Goal: Task Accomplishment & Management: Manage account settings

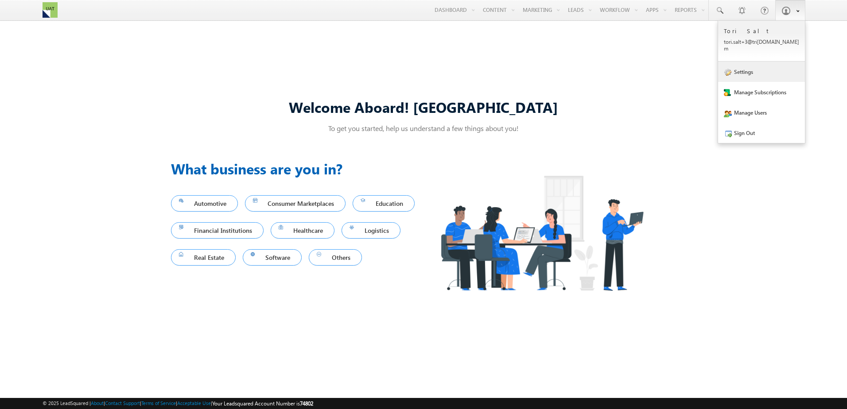
click at [766, 62] on link "Settings" at bounding box center [761, 72] width 87 height 20
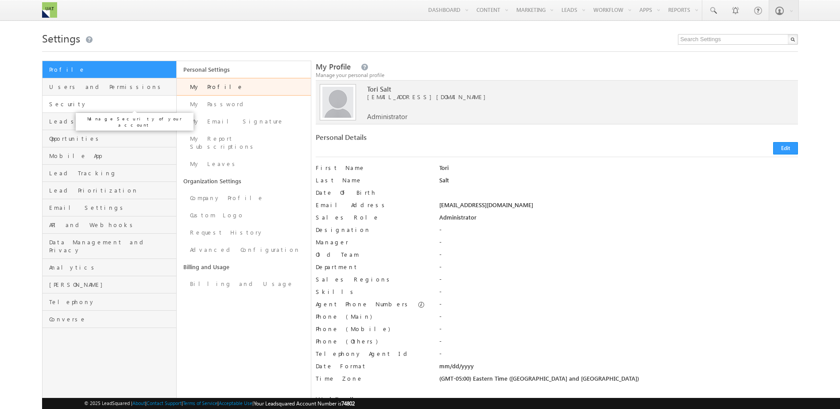
click at [52, 107] on span "Security" at bounding box center [111, 104] width 125 height 8
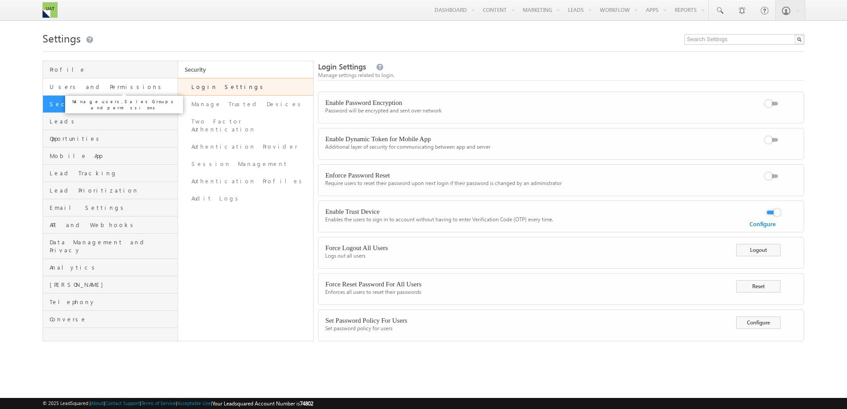
click at [65, 89] on span "Users and Permissions" at bounding box center [113, 87] width 126 height 8
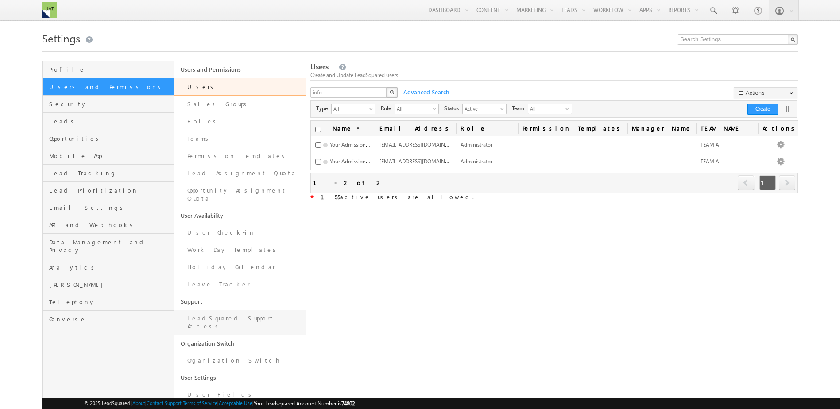
click at [232, 316] on link "LeadSquared Support Access" at bounding box center [240, 322] width 132 height 25
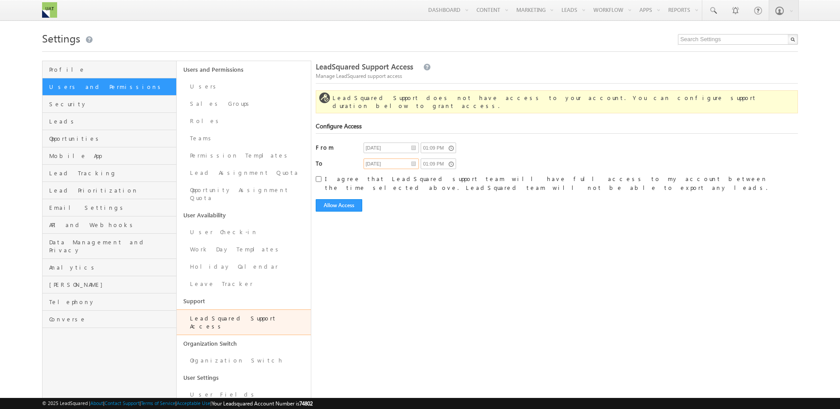
click at [412, 159] on input "09/11/2025" at bounding box center [391, 164] width 55 height 11
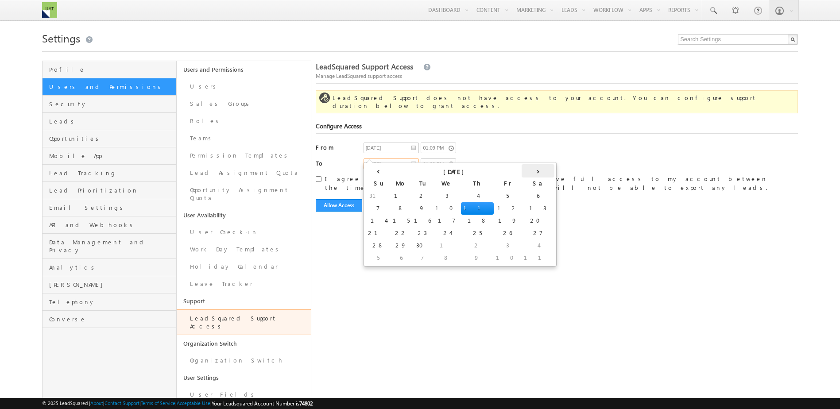
click at [522, 174] on th "›" at bounding box center [538, 170] width 33 height 13
click at [508, 174] on th "›" at bounding box center [524, 170] width 33 height 13
click at [374, 197] on td "30" at bounding box center [378, 196] width 25 height 12
type input "11/30/2025"
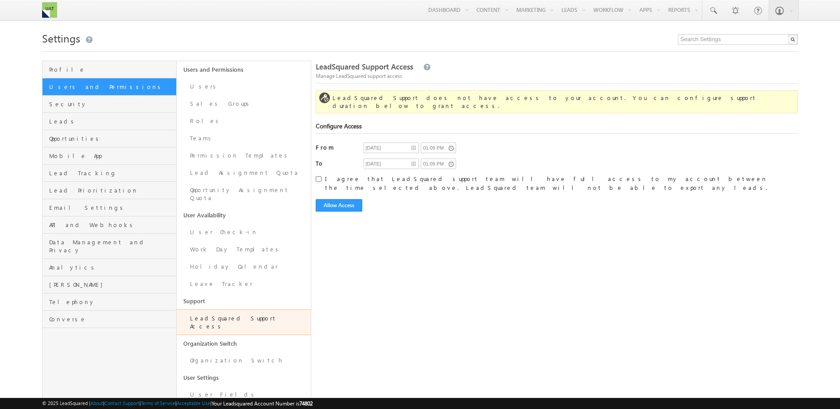
click at [332, 175] on span "I agree that LeadSquared support team will have full access to my account betwe…" at bounding box center [552, 184] width 454 height 18
click at [322, 176] on input "I agree that LeadSquared support team will have full access to my account betwe…" at bounding box center [319, 179] width 6 height 6
checkbox input "true"
click at [451, 149] on form "Configure Access From 09/10/2025 01:09 PM To 11/30/2025 01:09 PM I agree that L…" at bounding box center [557, 166] width 482 height 89
click at [451, 159] on input "01:09 PM" at bounding box center [438, 164] width 35 height 11
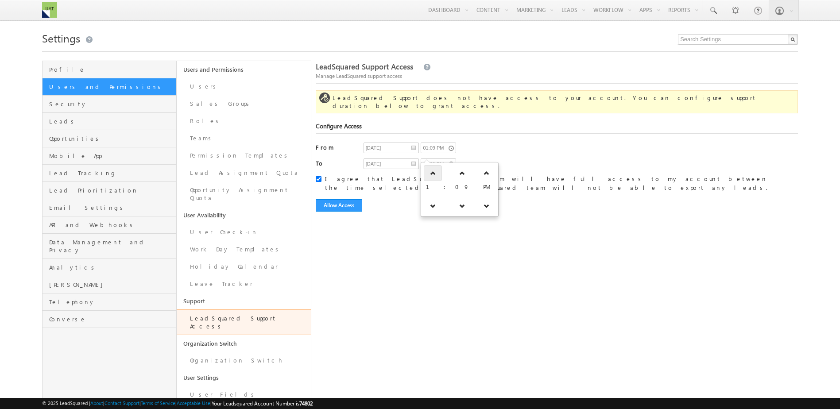
click at [434, 169] on link at bounding box center [433, 173] width 18 height 16
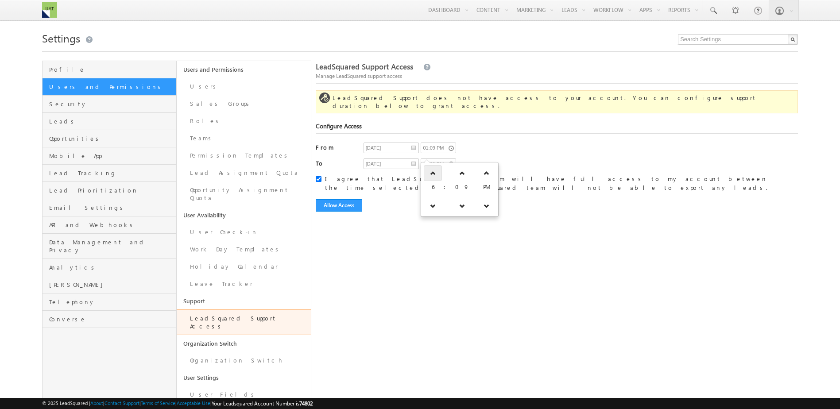
click at [434, 169] on link at bounding box center [433, 173] width 18 height 16
click at [434, 169] on link at bounding box center [436, 173] width 18 height 16
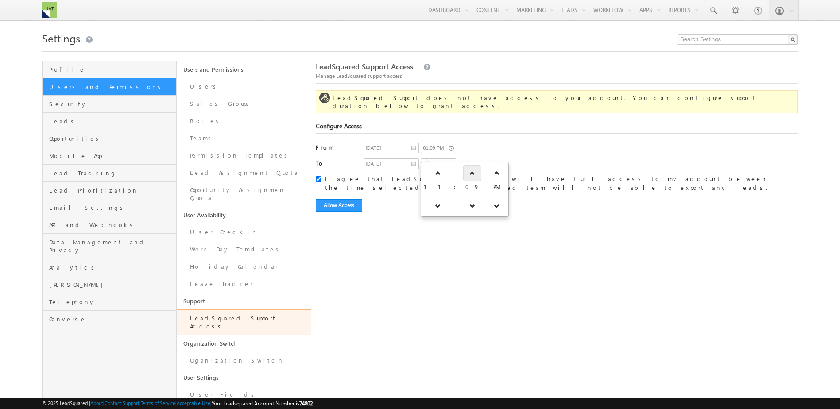
click at [463, 174] on link at bounding box center [472, 173] width 18 height 16
click at [466, 174] on link at bounding box center [475, 173] width 18 height 16
click at [465, 174] on link at bounding box center [474, 173] width 18 height 16
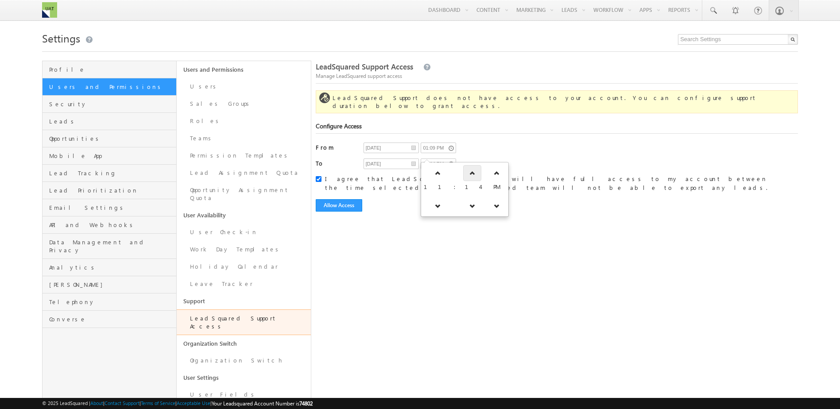
click at [463, 174] on link at bounding box center [472, 173] width 18 height 16
click at [464, 174] on link at bounding box center [473, 173] width 18 height 16
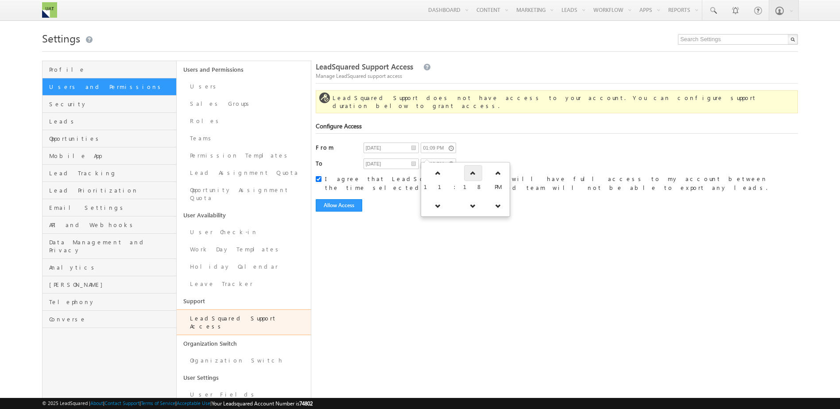
click at [464, 174] on link at bounding box center [473, 173] width 18 height 16
click at [463, 174] on link at bounding box center [472, 173] width 18 height 16
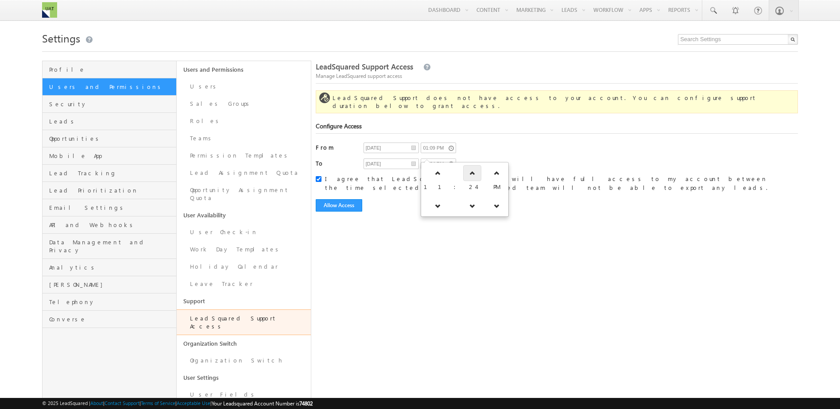
click at [463, 174] on link at bounding box center [472, 173] width 18 height 16
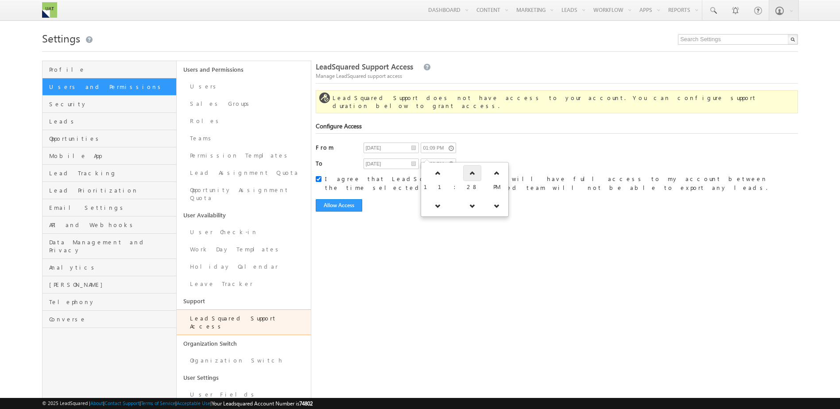
click at [463, 174] on link at bounding box center [472, 173] width 18 height 16
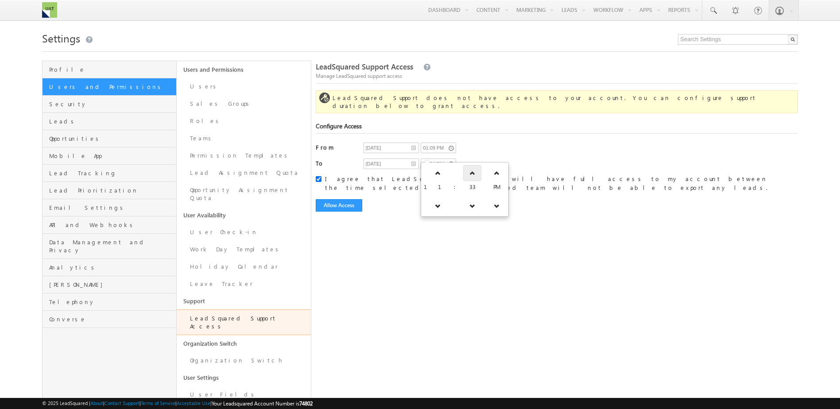
click at [463, 174] on link at bounding box center [472, 173] width 18 height 16
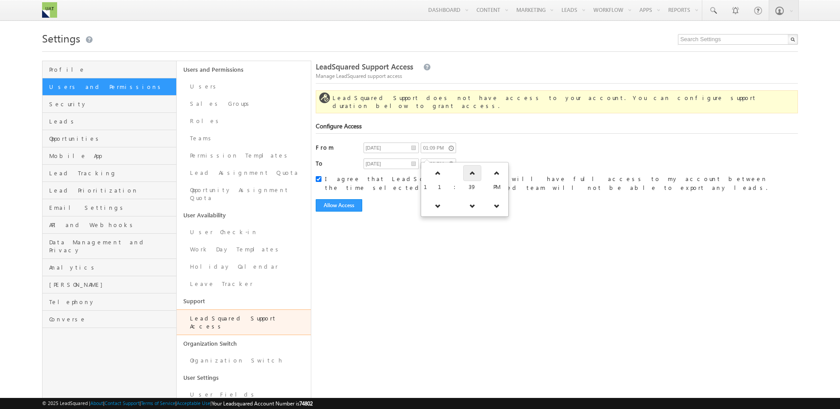
click at [463, 174] on link at bounding box center [472, 173] width 18 height 16
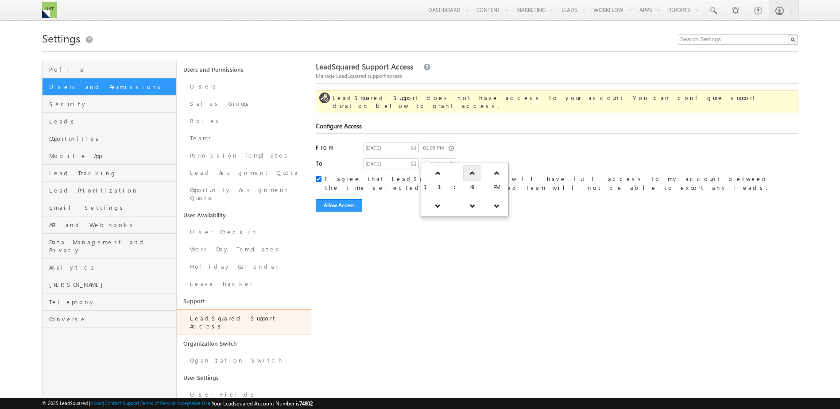
click at [463, 174] on link at bounding box center [472, 173] width 18 height 16
type input "11:48 PM"
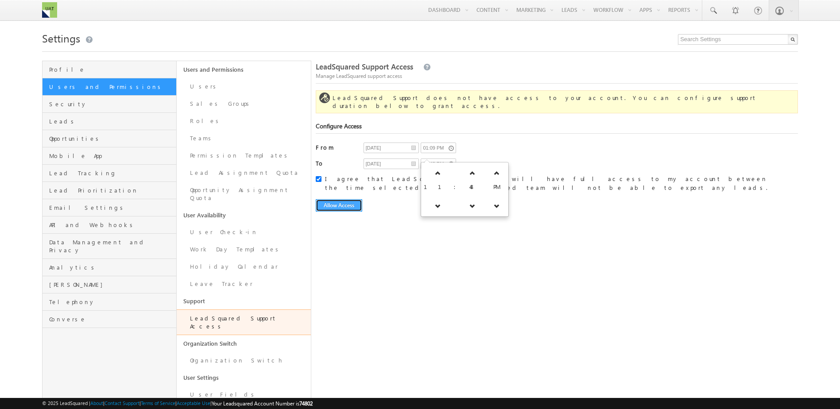
click at [332, 199] on button "Allow Access" at bounding box center [339, 205] width 47 height 12
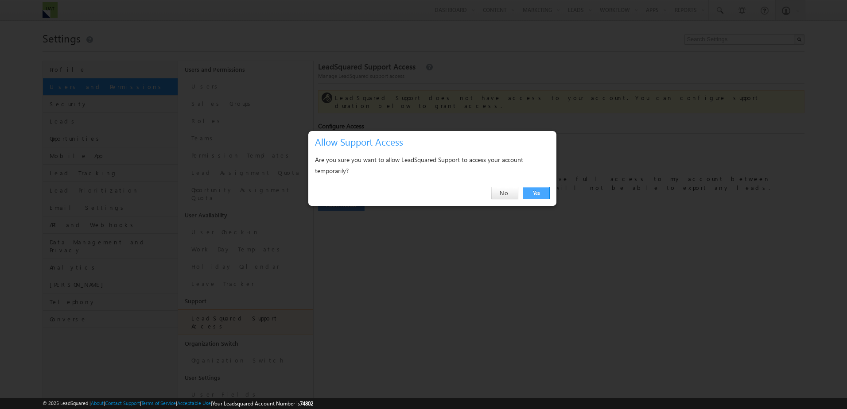
click at [529, 192] on link "Yes" at bounding box center [536, 193] width 27 height 12
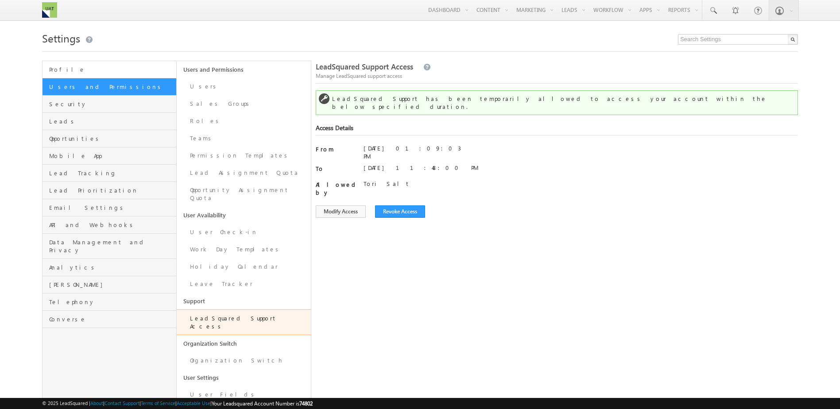
click at [70, 72] on span "Profile" at bounding box center [111, 70] width 125 height 8
